Goal: Transaction & Acquisition: Book appointment/travel/reservation

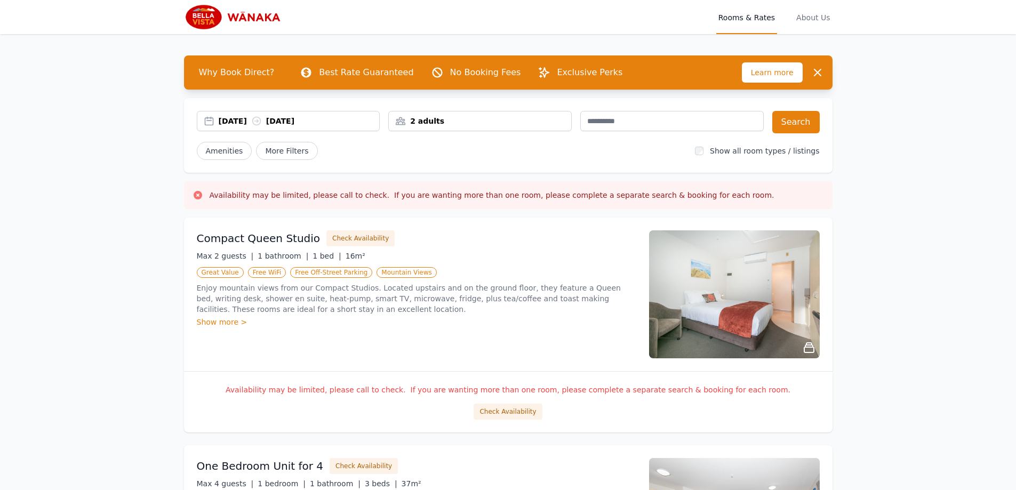
click at [426, 125] on div "2 adults" at bounding box center [480, 121] width 182 height 11
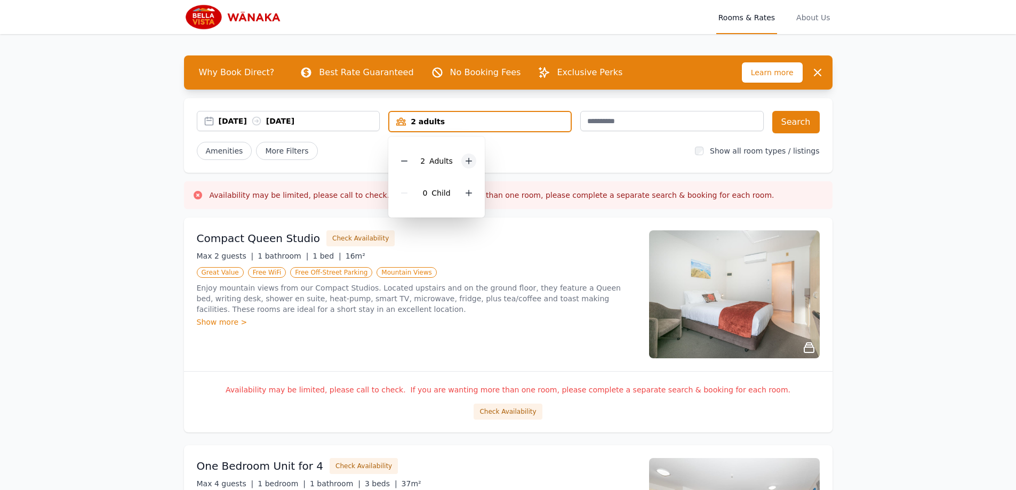
click at [473, 164] on div at bounding box center [468, 161] width 15 height 15
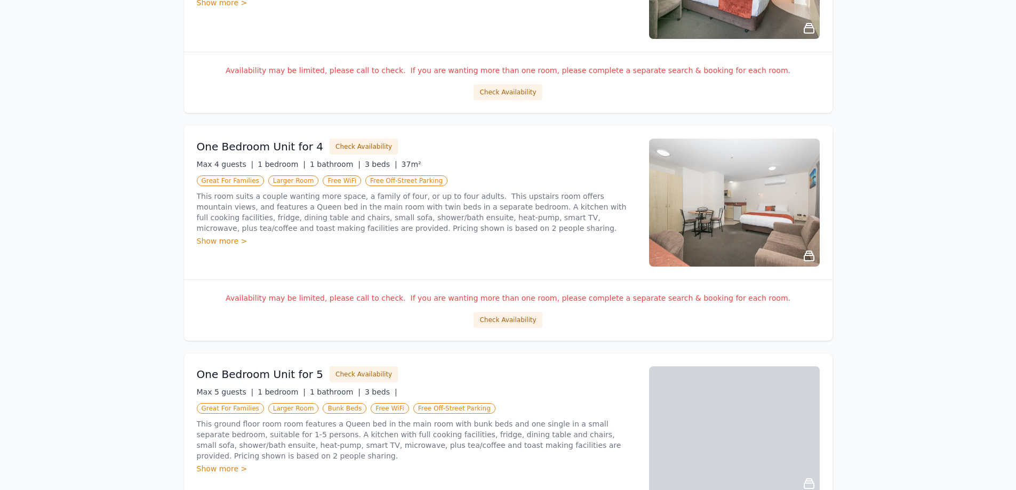
scroll to position [320, 0]
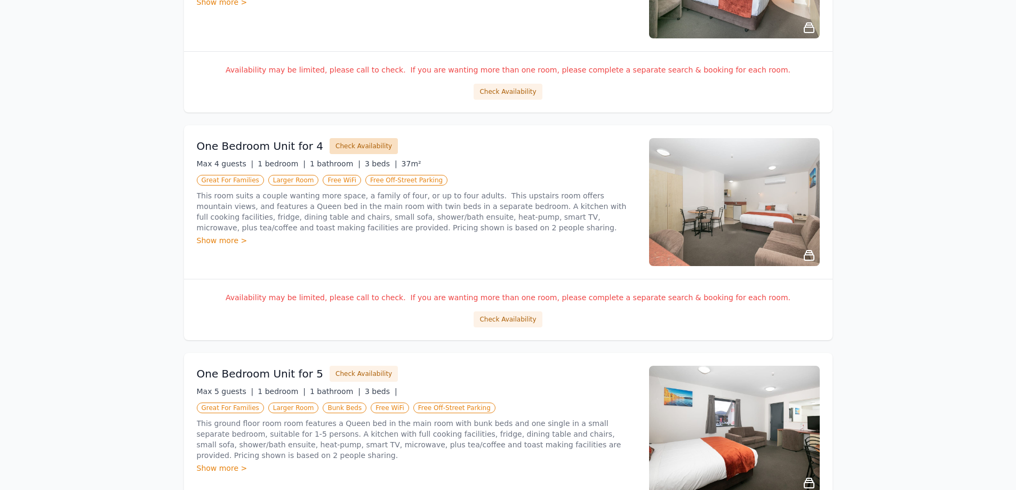
click at [356, 145] on button "Check Availability" at bounding box center [364, 146] width 68 height 16
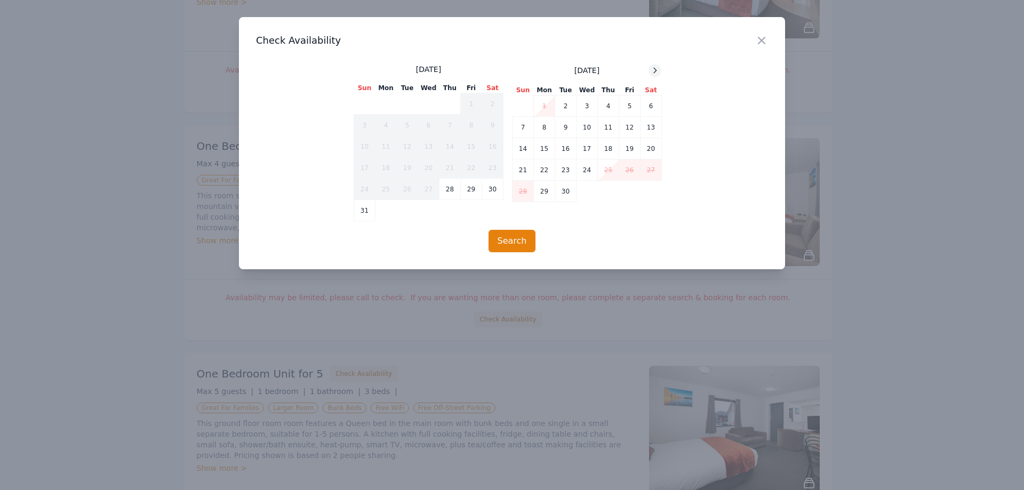
click at [657, 70] on icon at bounding box center [655, 70] width 3 height 5
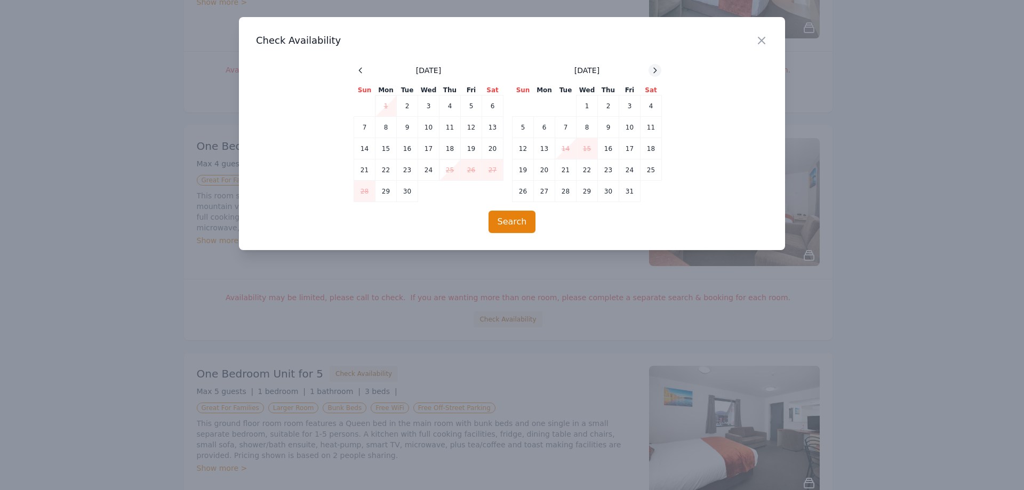
click at [657, 70] on icon at bounding box center [655, 70] width 3 height 5
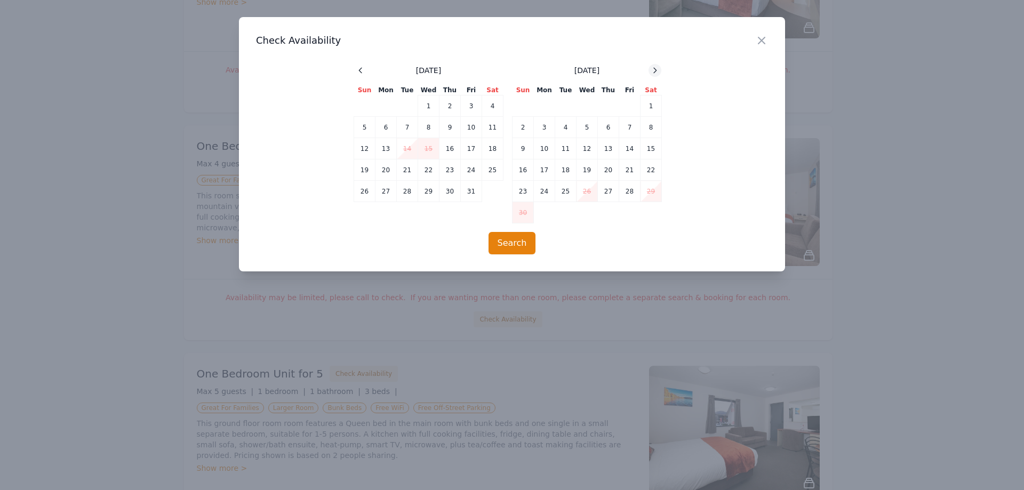
click at [657, 70] on icon at bounding box center [655, 70] width 3 height 5
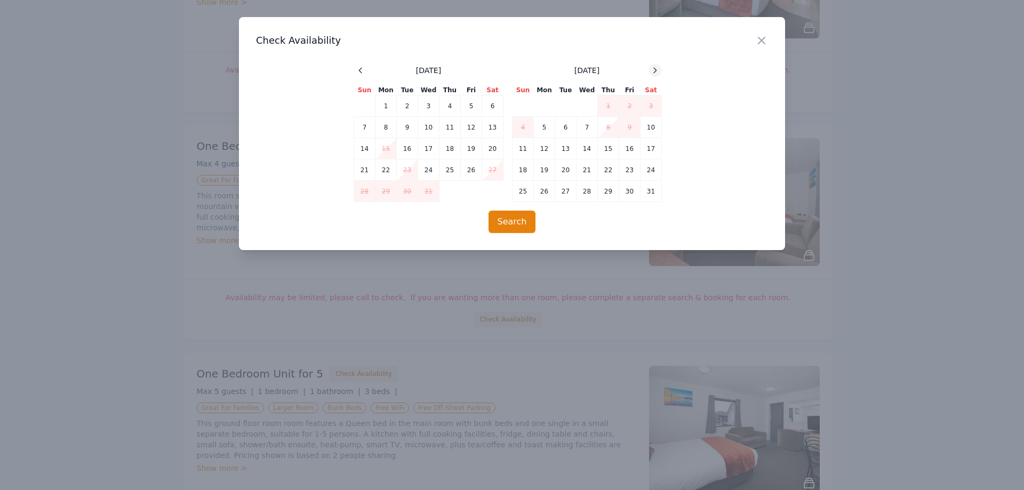
click at [657, 70] on icon at bounding box center [655, 70] width 3 height 5
click at [759, 35] on icon "button" at bounding box center [761, 40] width 13 height 13
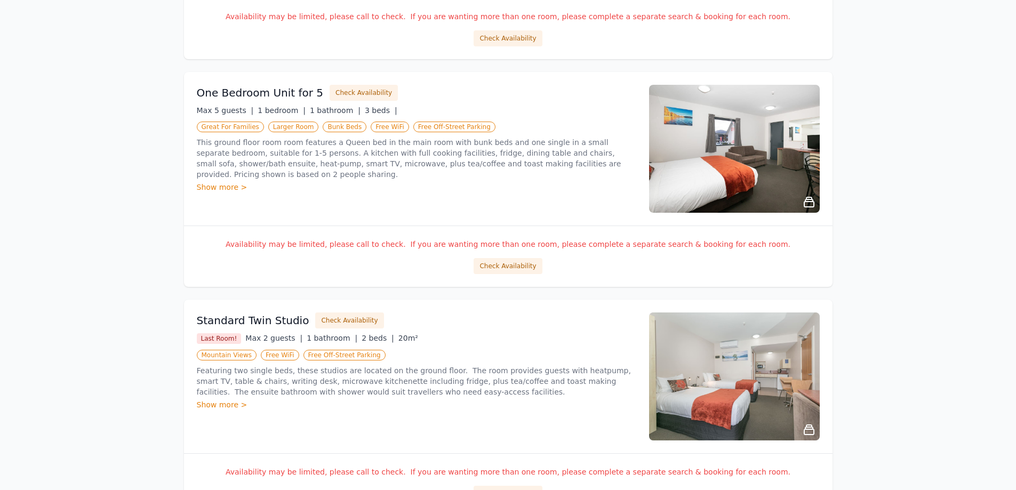
scroll to position [640, 0]
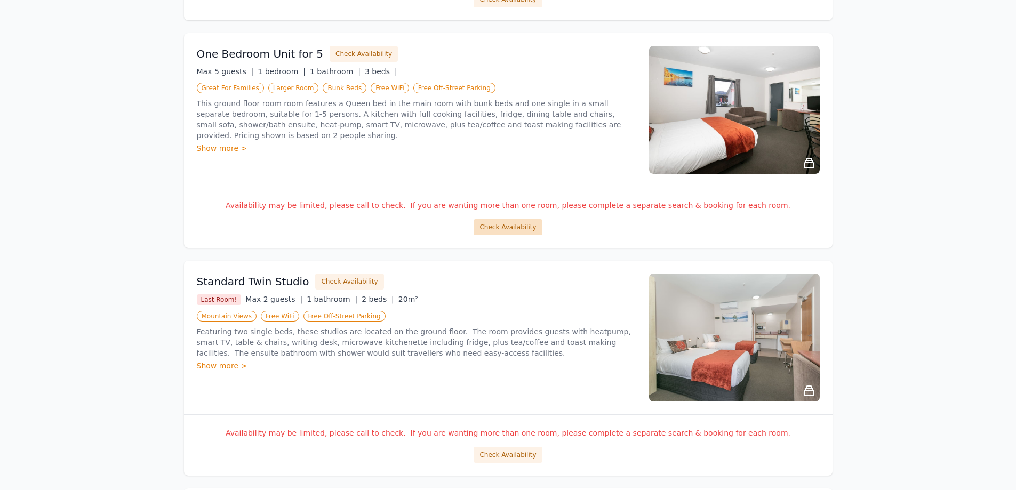
click at [519, 227] on button "Check Availability" at bounding box center [508, 227] width 68 height 16
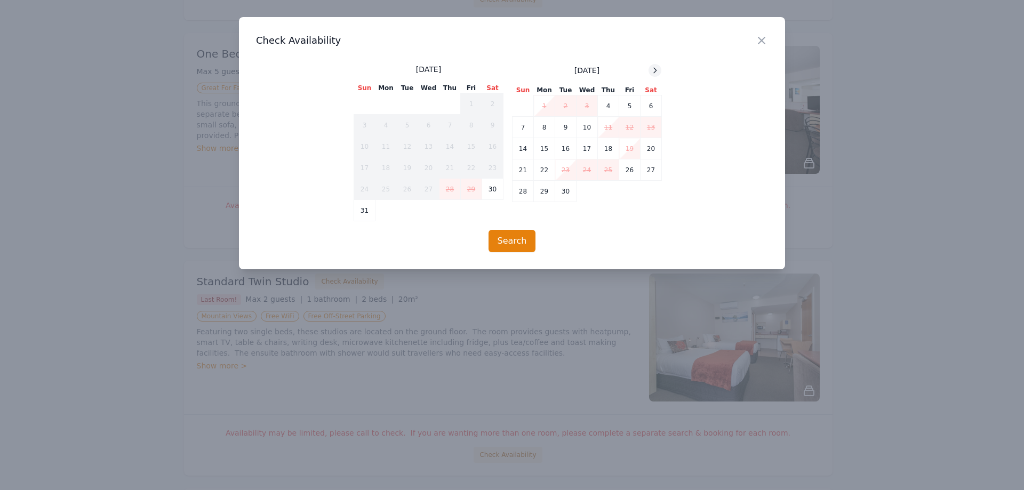
click at [651, 69] on icon at bounding box center [655, 70] width 9 height 9
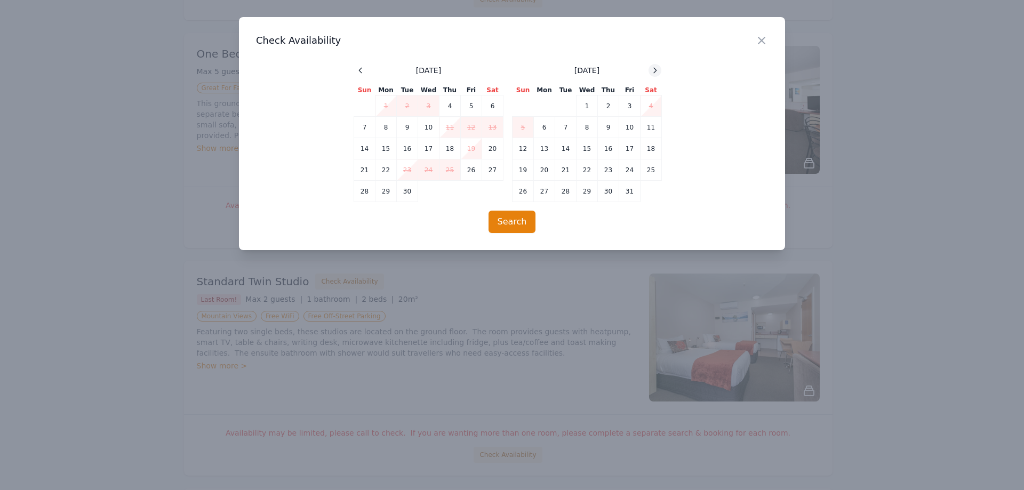
click at [651, 69] on icon at bounding box center [655, 70] width 9 height 9
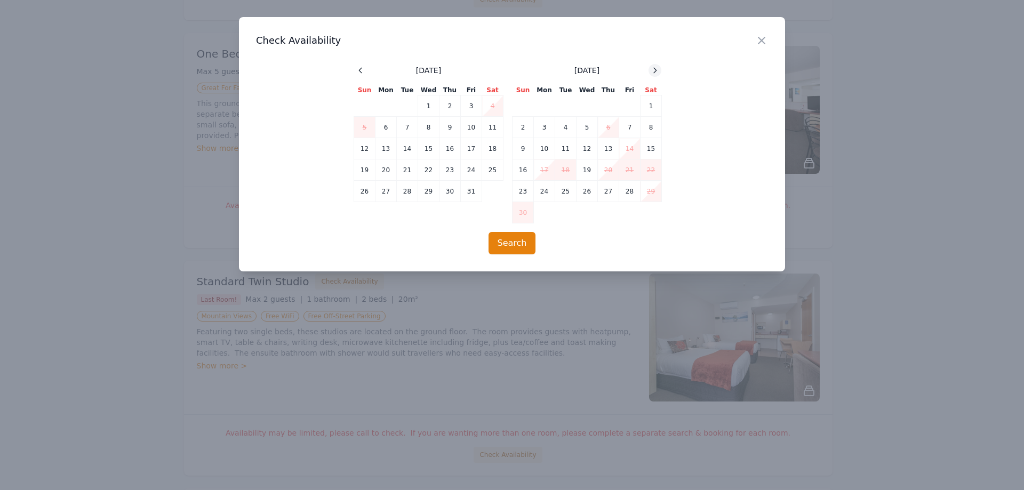
click at [651, 69] on icon at bounding box center [655, 70] width 9 height 9
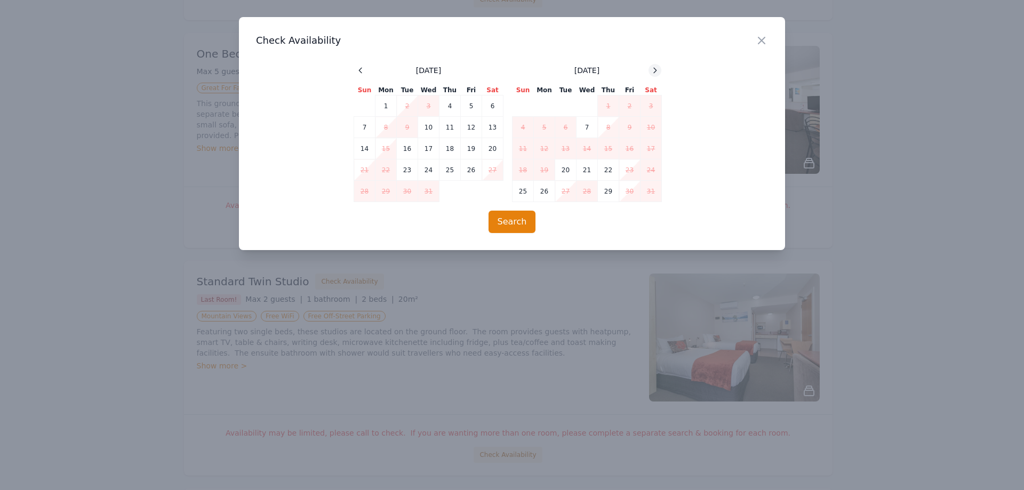
click at [651, 69] on icon at bounding box center [655, 70] width 9 height 9
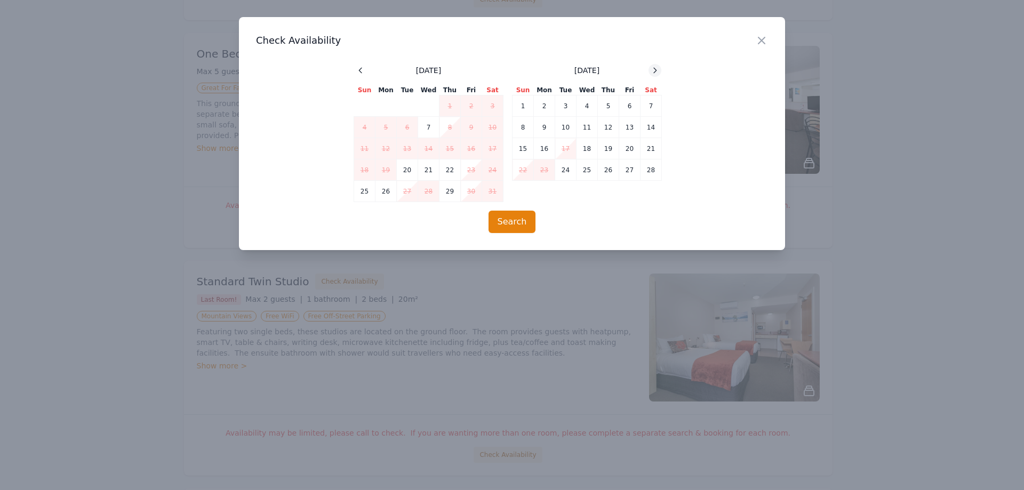
click at [651, 69] on icon at bounding box center [655, 70] width 9 height 9
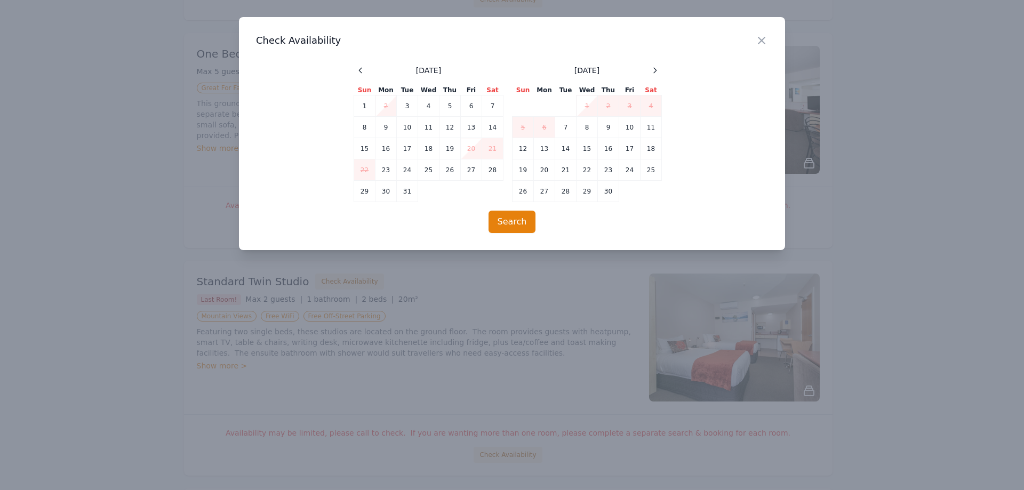
click at [754, 40] on h3 "Check Availability" at bounding box center [512, 40] width 512 height 13
click at [758, 40] on icon "button" at bounding box center [761, 40] width 13 height 13
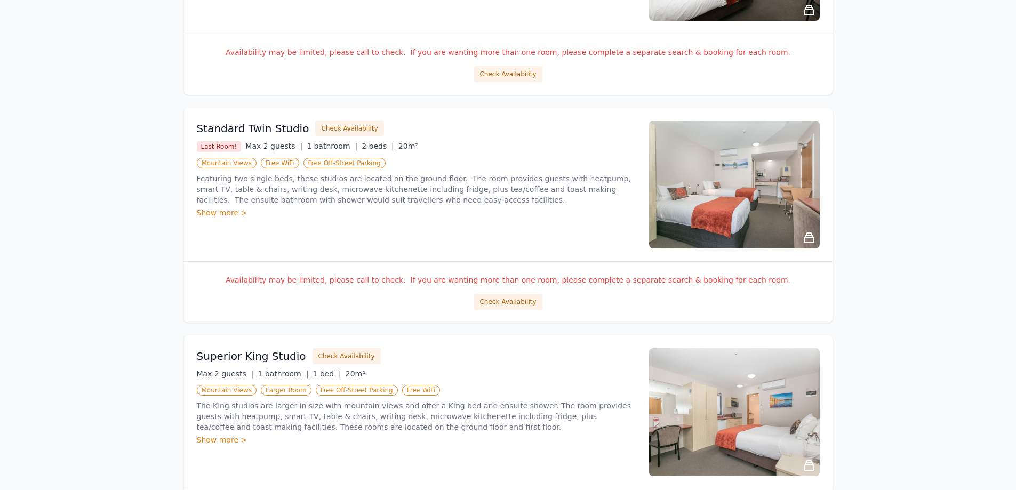
scroll to position [854, 0]
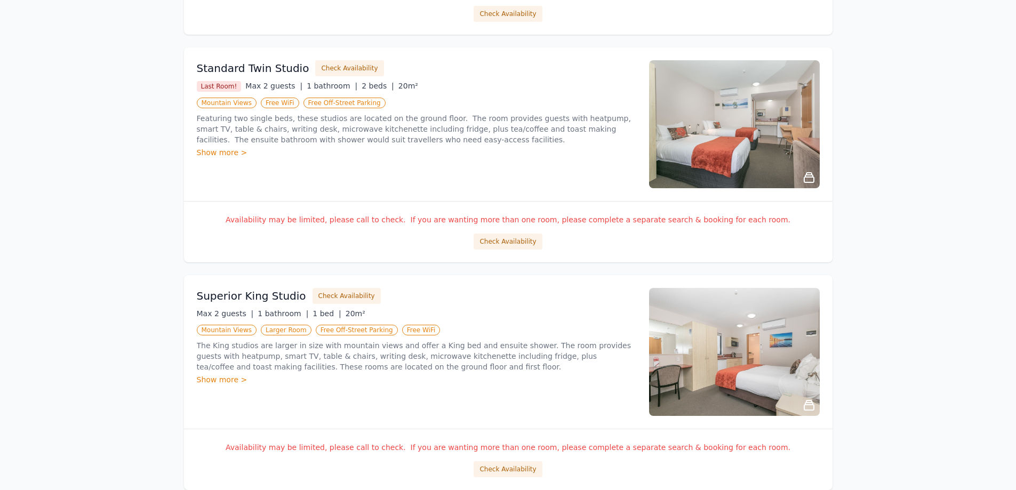
click at [508, 228] on div "Availability may be limited, please call to check. If you are wanting more than…" at bounding box center [508, 231] width 649 height 61
click at [515, 240] on button "Check Availability" at bounding box center [508, 242] width 68 height 16
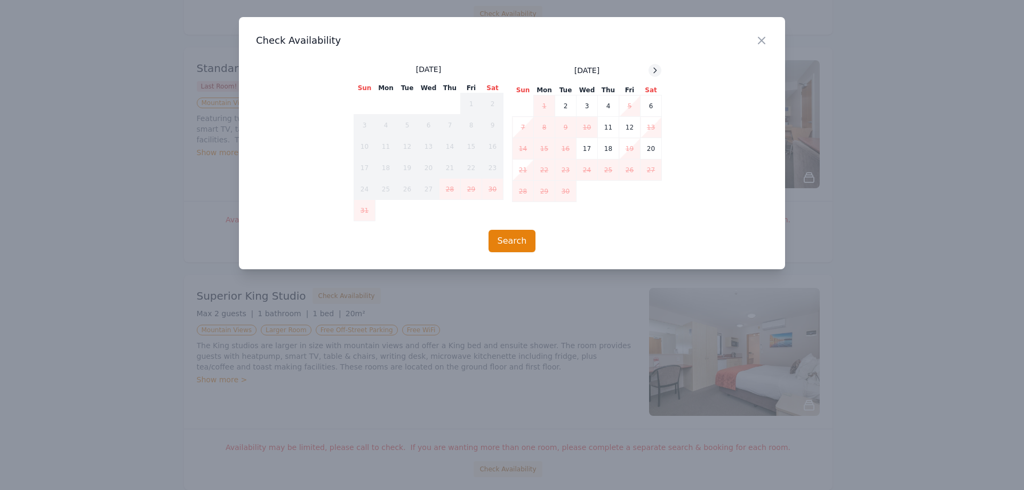
click at [654, 68] on icon at bounding box center [655, 70] width 9 height 9
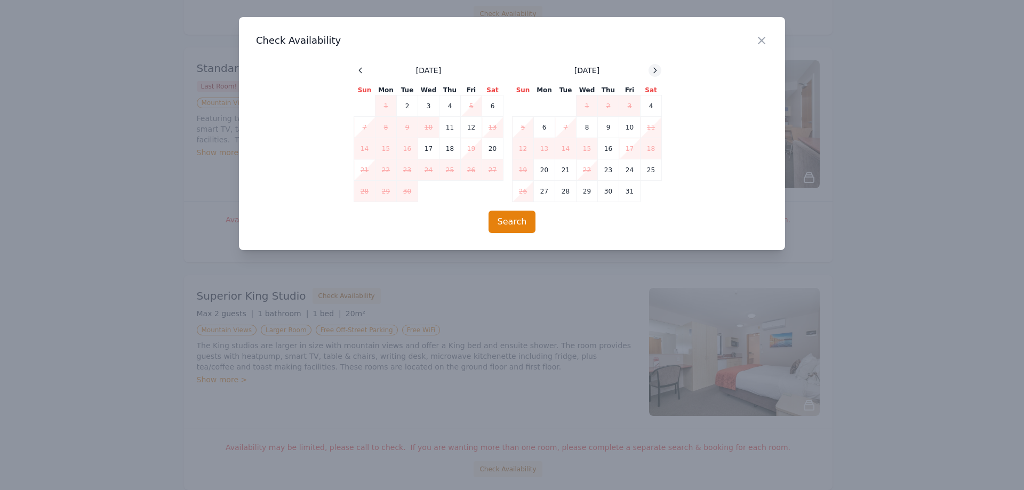
click at [654, 68] on icon at bounding box center [655, 70] width 9 height 9
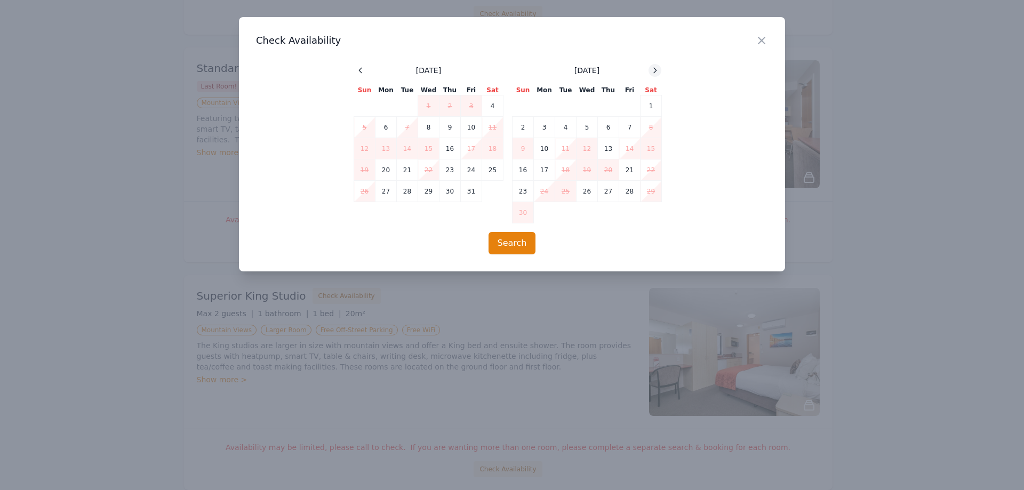
click at [654, 68] on icon at bounding box center [655, 70] width 9 height 9
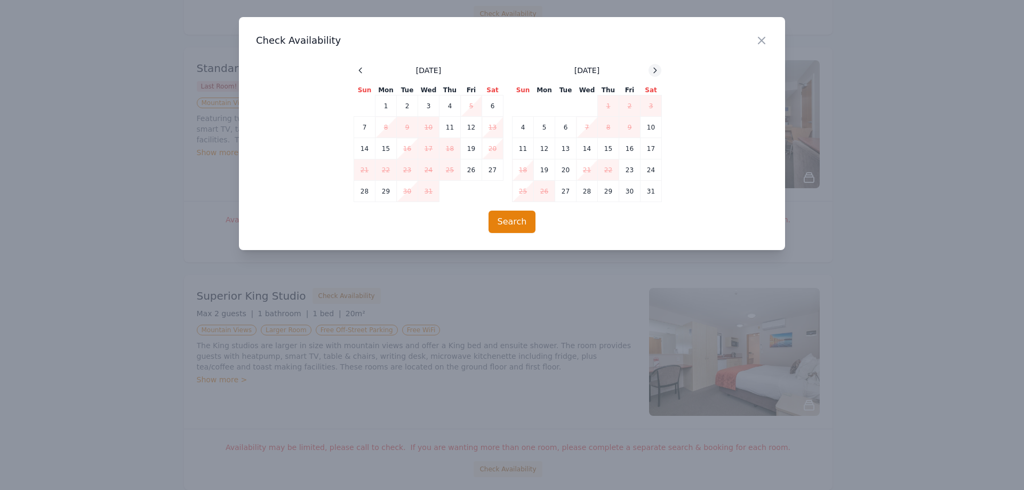
click at [654, 68] on icon at bounding box center [655, 70] width 9 height 9
click at [765, 40] on icon "button" at bounding box center [761, 40] width 13 height 13
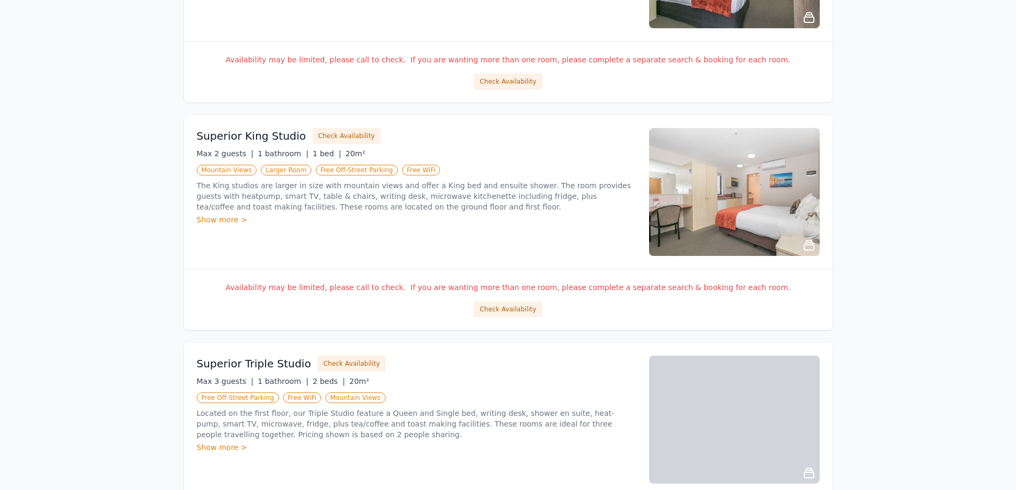
scroll to position [1174, 0]
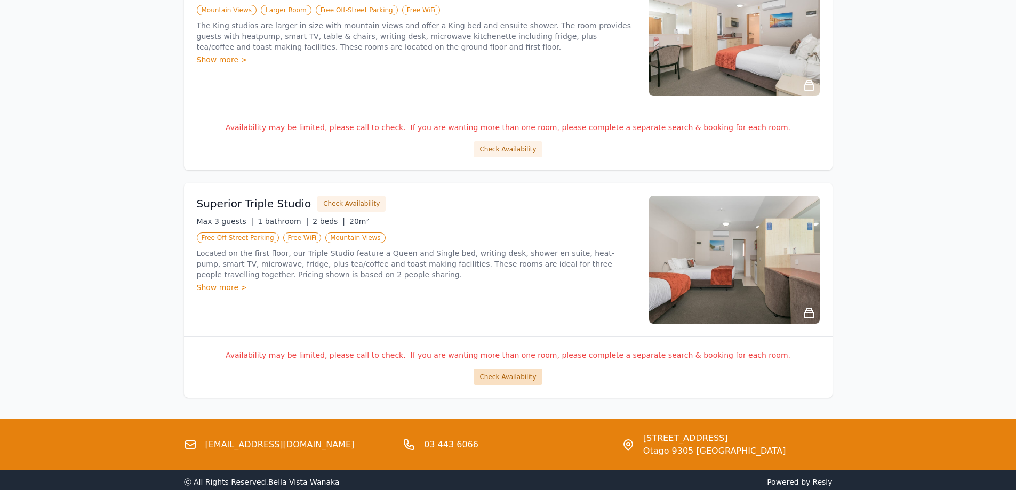
click at [507, 377] on button "Check Availability" at bounding box center [508, 377] width 68 height 16
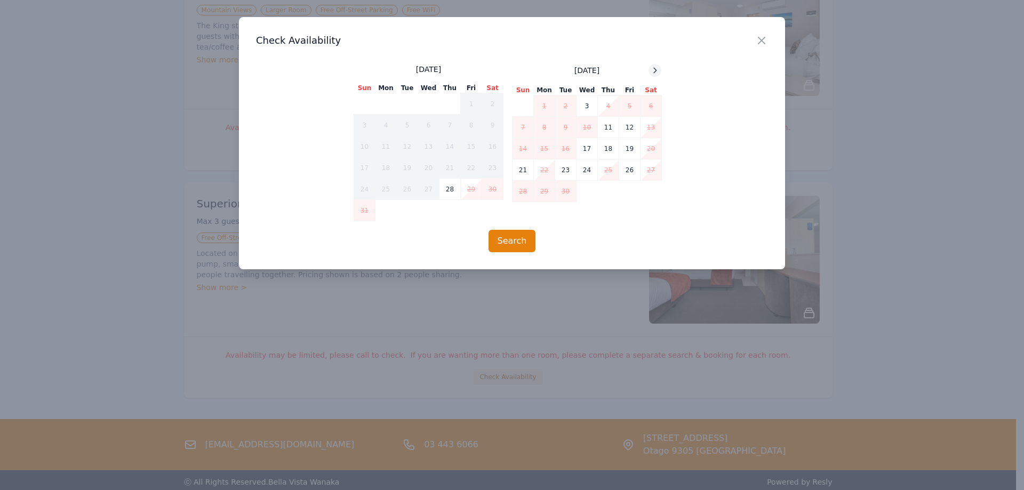
click at [655, 71] on icon at bounding box center [655, 70] width 9 height 9
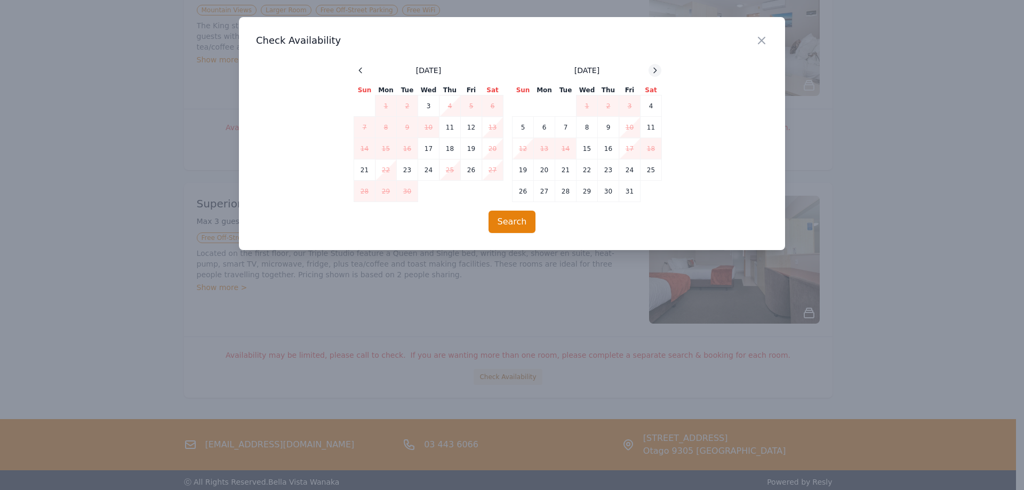
click at [655, 71] on icon at bounding box center [655, 70] width 9 height 9
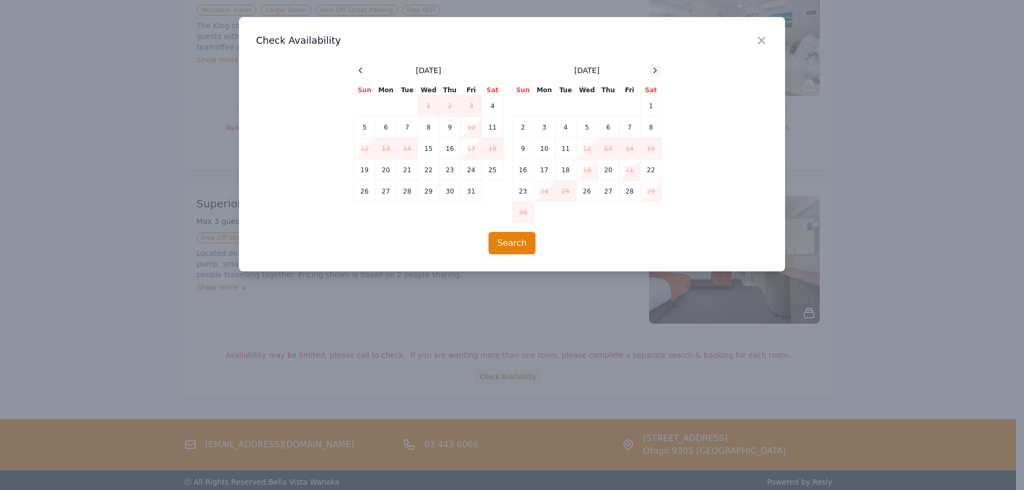
click at [655, 71] on icon at bounding box center [655, 70] width 9 height 9
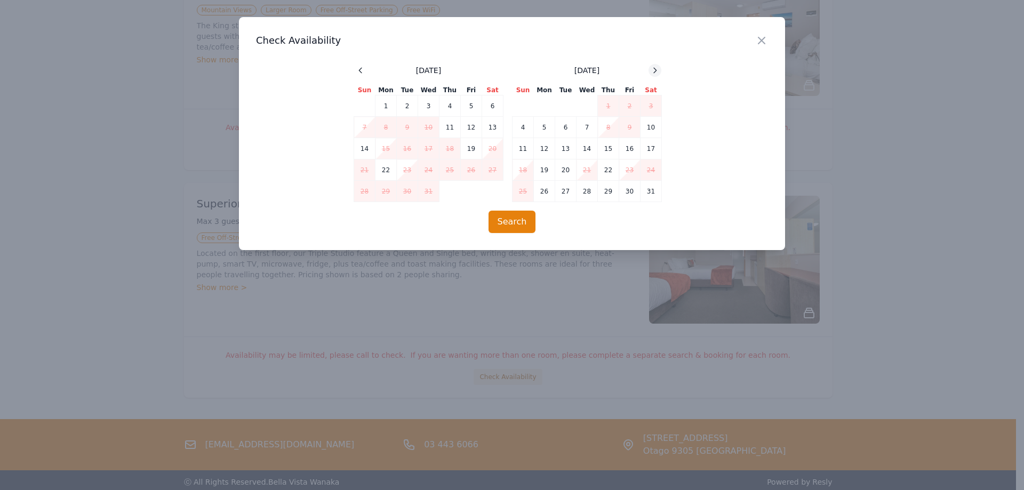
click at [655, 71] on icon at bounding box center [655, 70] width 9 height 9
click at [763, 43] on icon "button" at bounding box center [761, 40] width 13 height 13
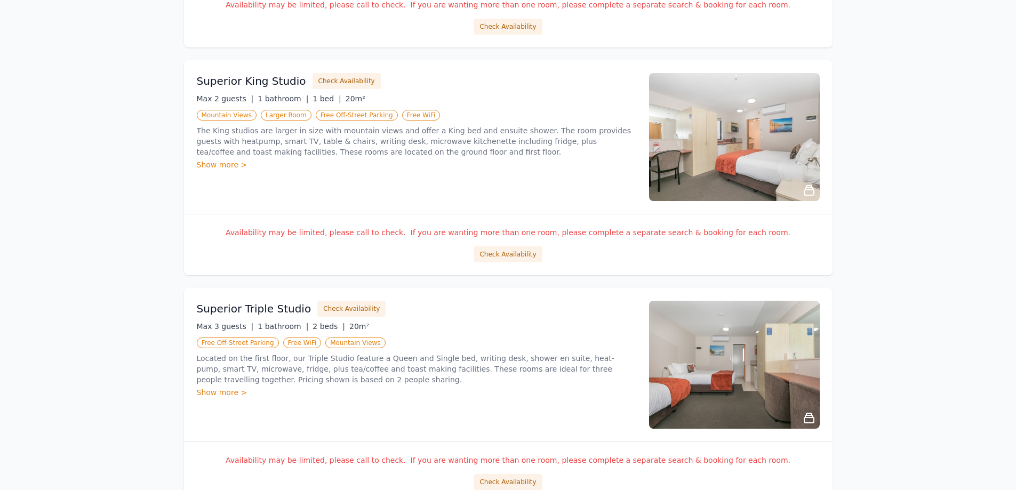
scroll to position [1015, 0]
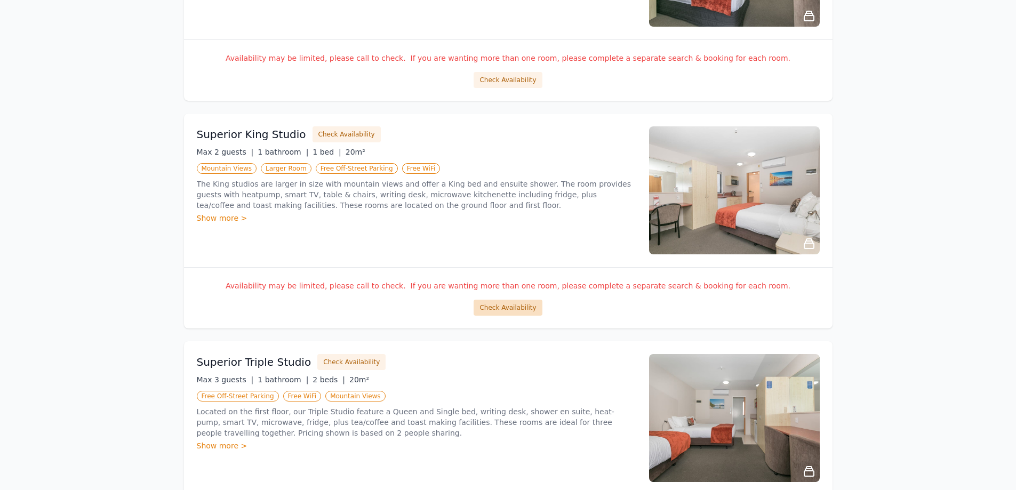
click at [508, 309] on button "Check Availability" at bounding box center [508, 308] width 68 height 16
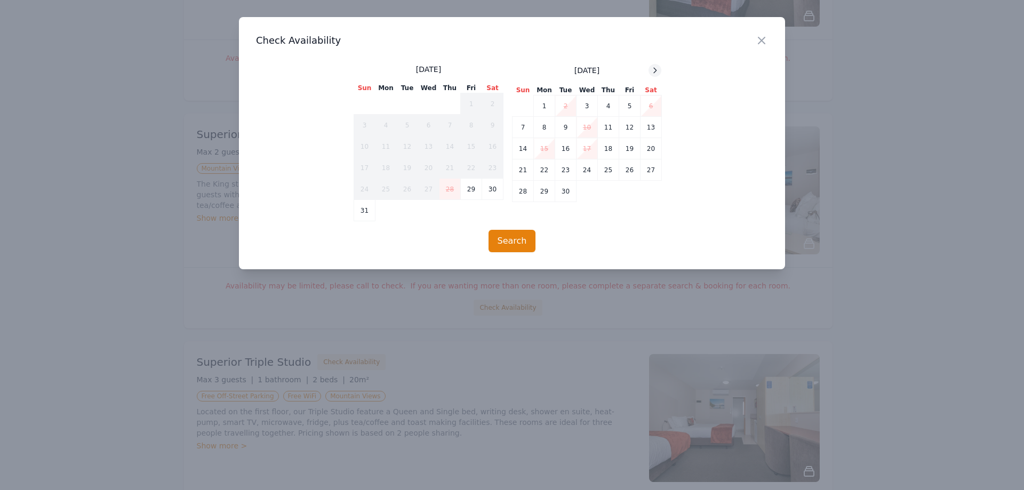
click at [652, 72] on icon at bounding box center [655, 70] width 9 height 9
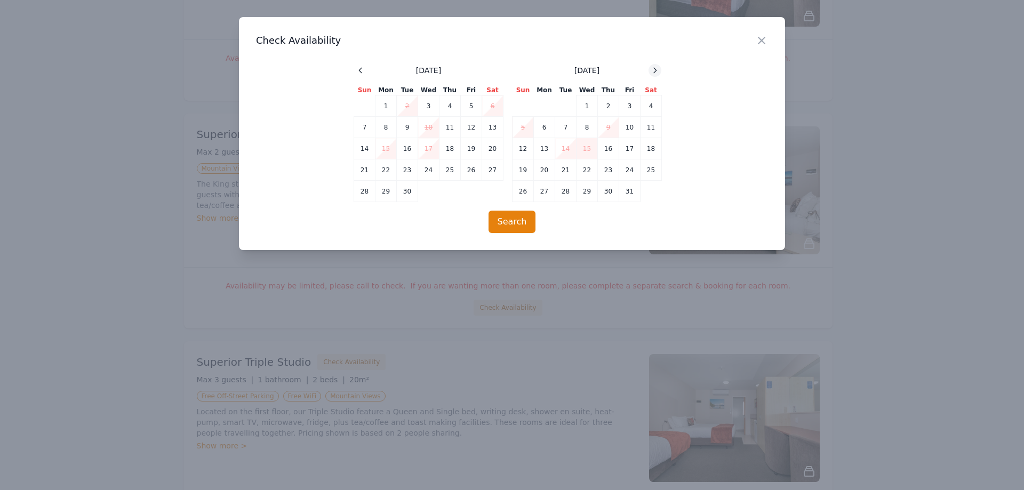
click at [652, 72] on icon at bounding box center [655, 70] width 9 height 9
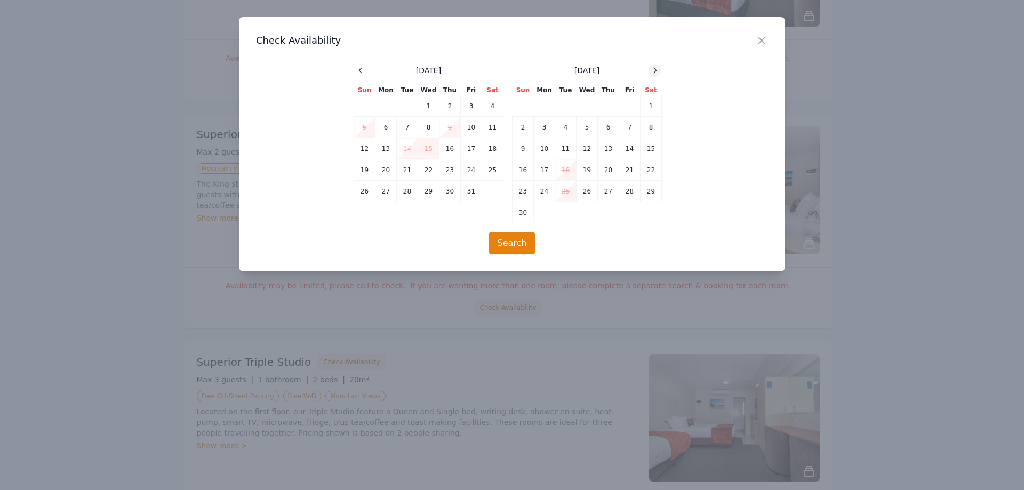
click at [652, 72] on icon at bounding box center [655, 70] width 9 height 9
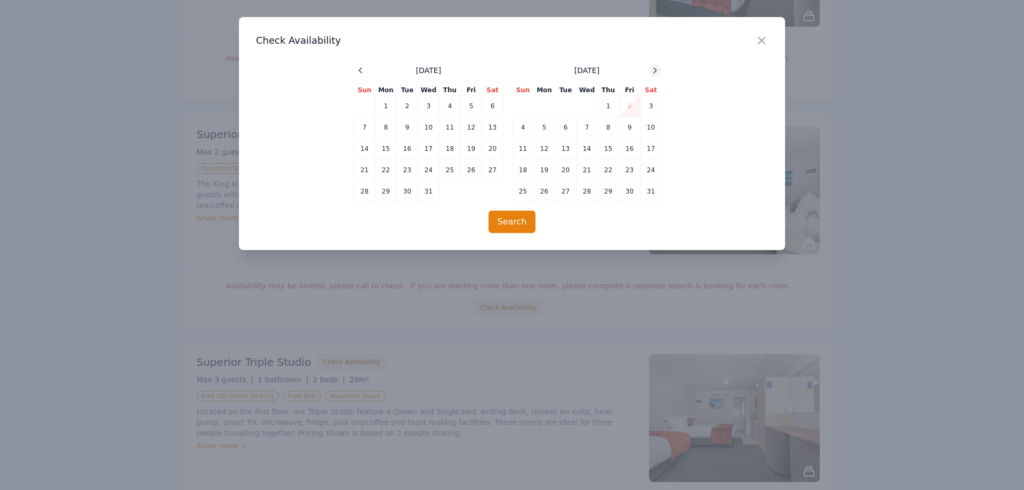
click at [652, 72] on icon at bounding box center [655, 70] width 9 height 9
click at [758, 39] on icon "button" at bounding box center [761, 40] width 13 height 13
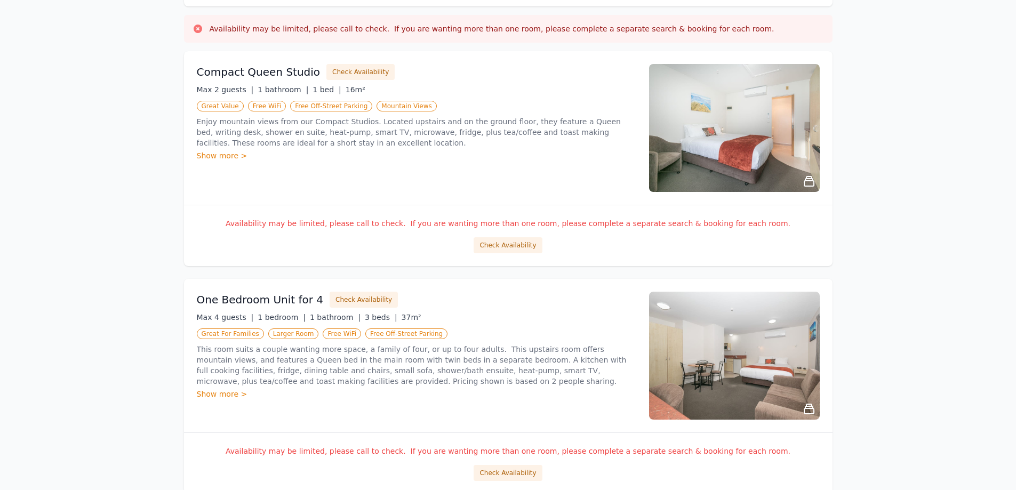
scroll to position [2, 0]
